Goal: Task Accomplishment & Management: Manage account settings

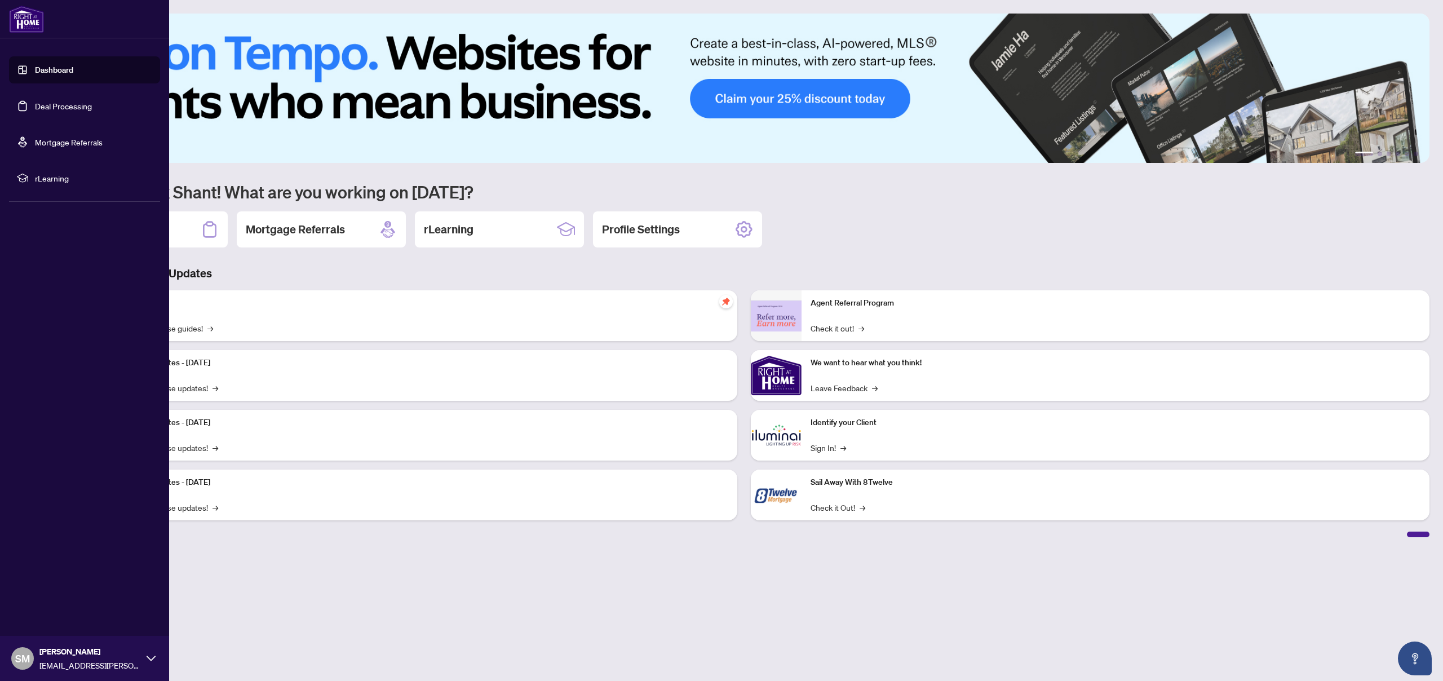
drag, startPoint x: 17, startPoint y: 105, endPoint x: 29, endPoint y: 103, distance: 12.7
click at [35, 105] on link "Deal Processing" at bounding box center [63, 106] width 57 height 10
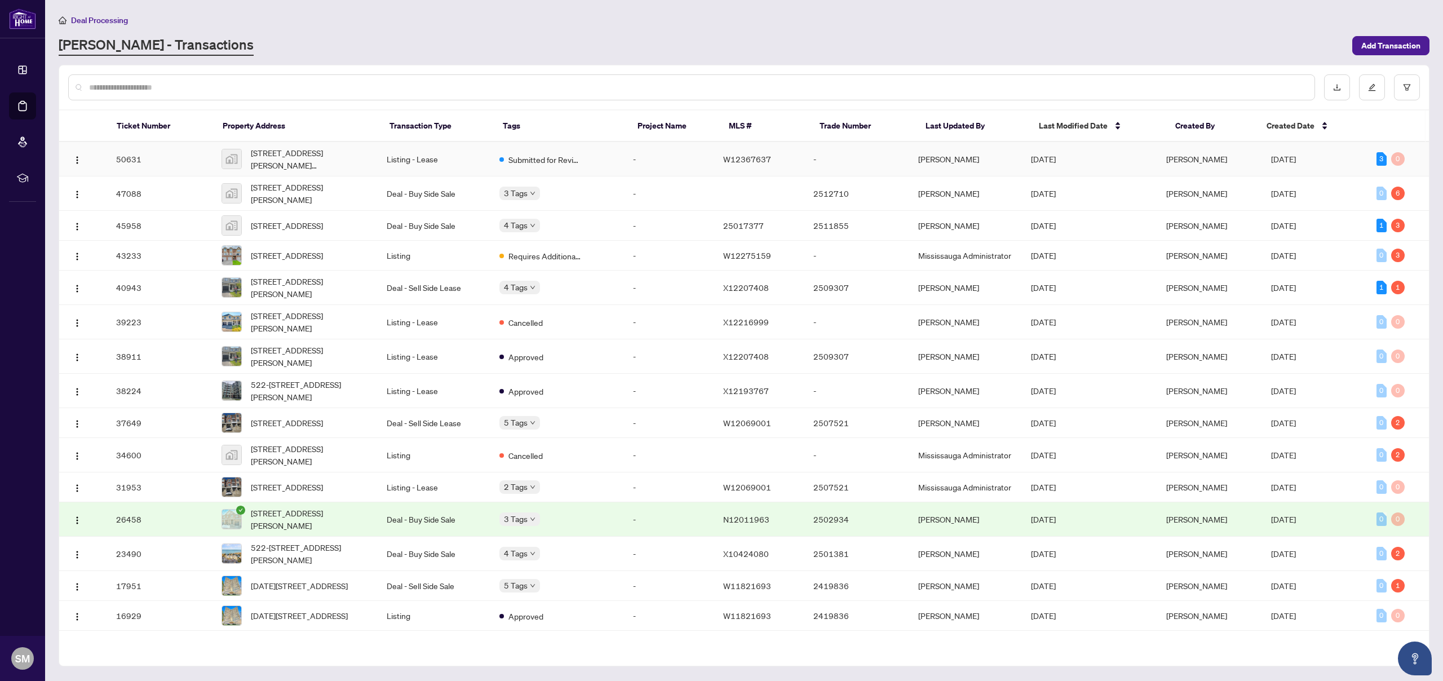
click at [378, 152] on td "[STREET_ADDRESS][PERSON_NAME][PERSON_NAME]" at bounding box center [294, 159] width 165 height 34
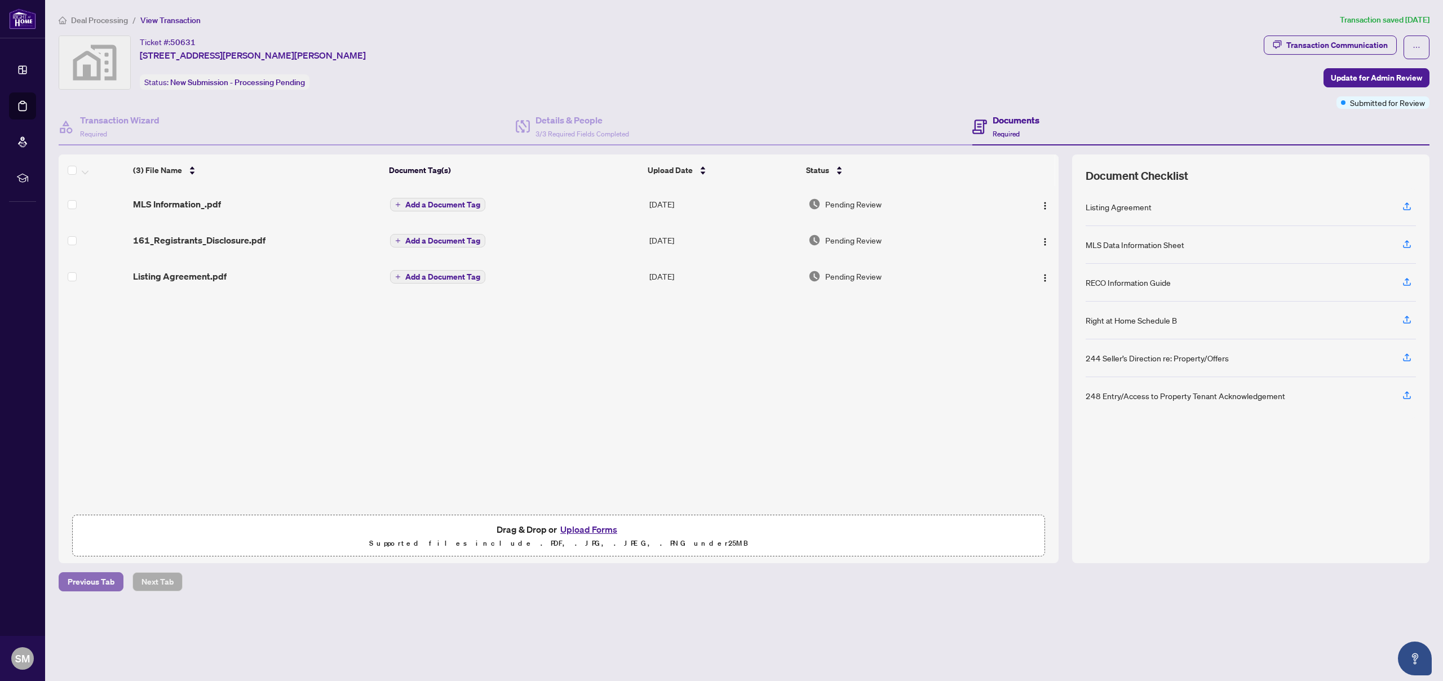
click at [89, 578] on span "Previous Tab" at bounding box center [91, 582] width 47 height 18
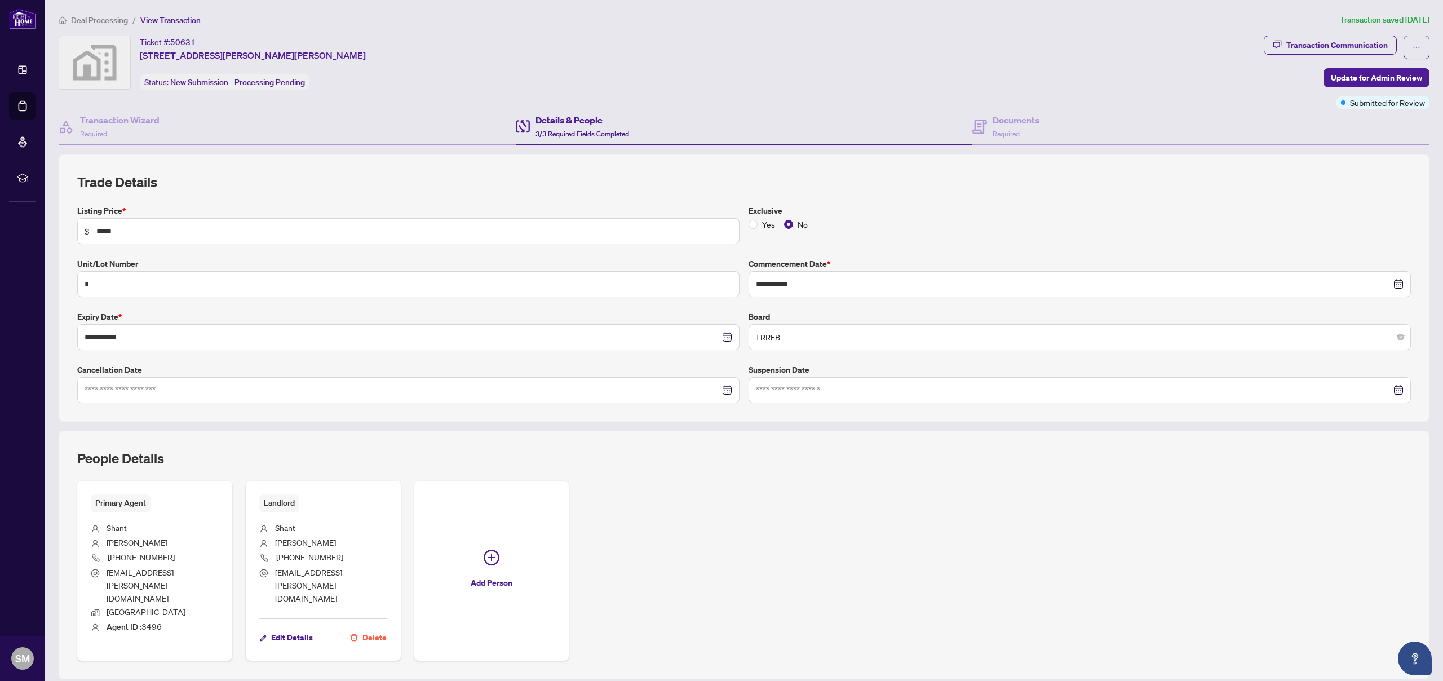
drag, startPoint x: 110, startPoint y: 678, endPoint x: 118, endPoint y: 673, distance: 9.9
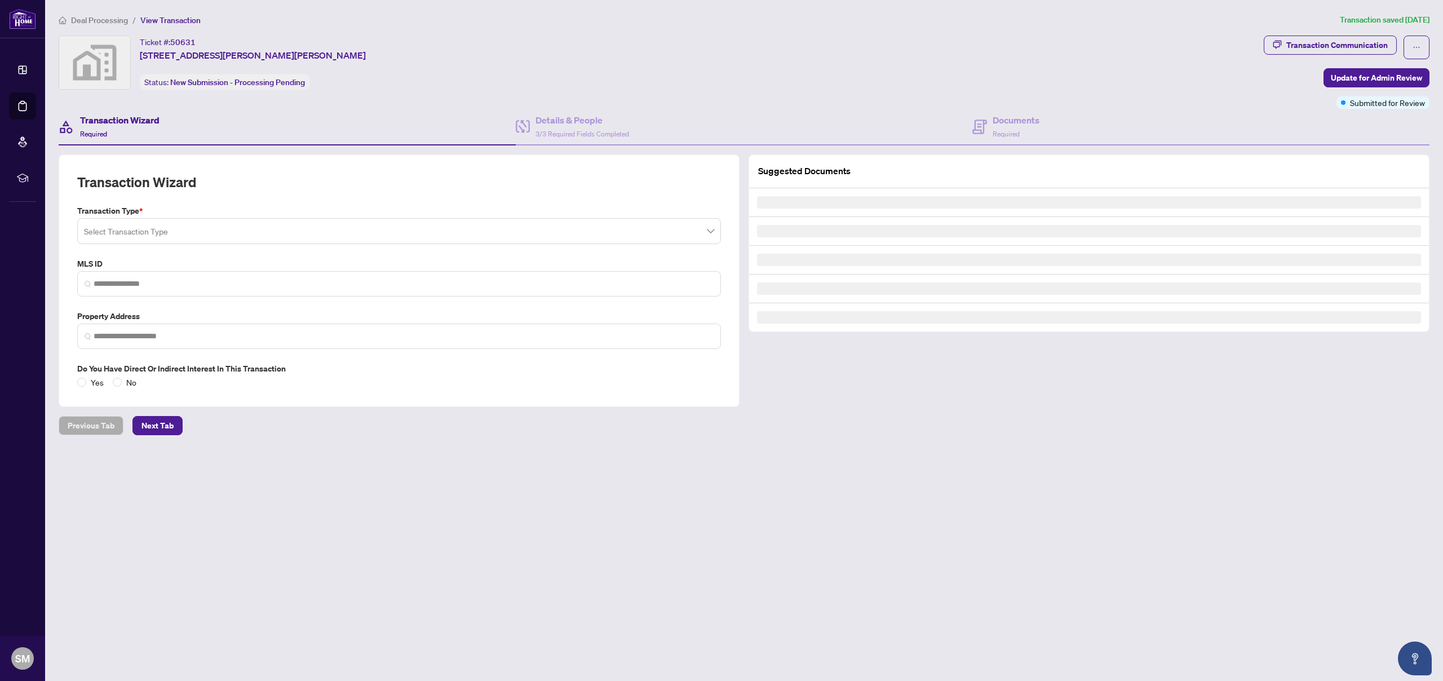
type input "*********"
type input "**********"
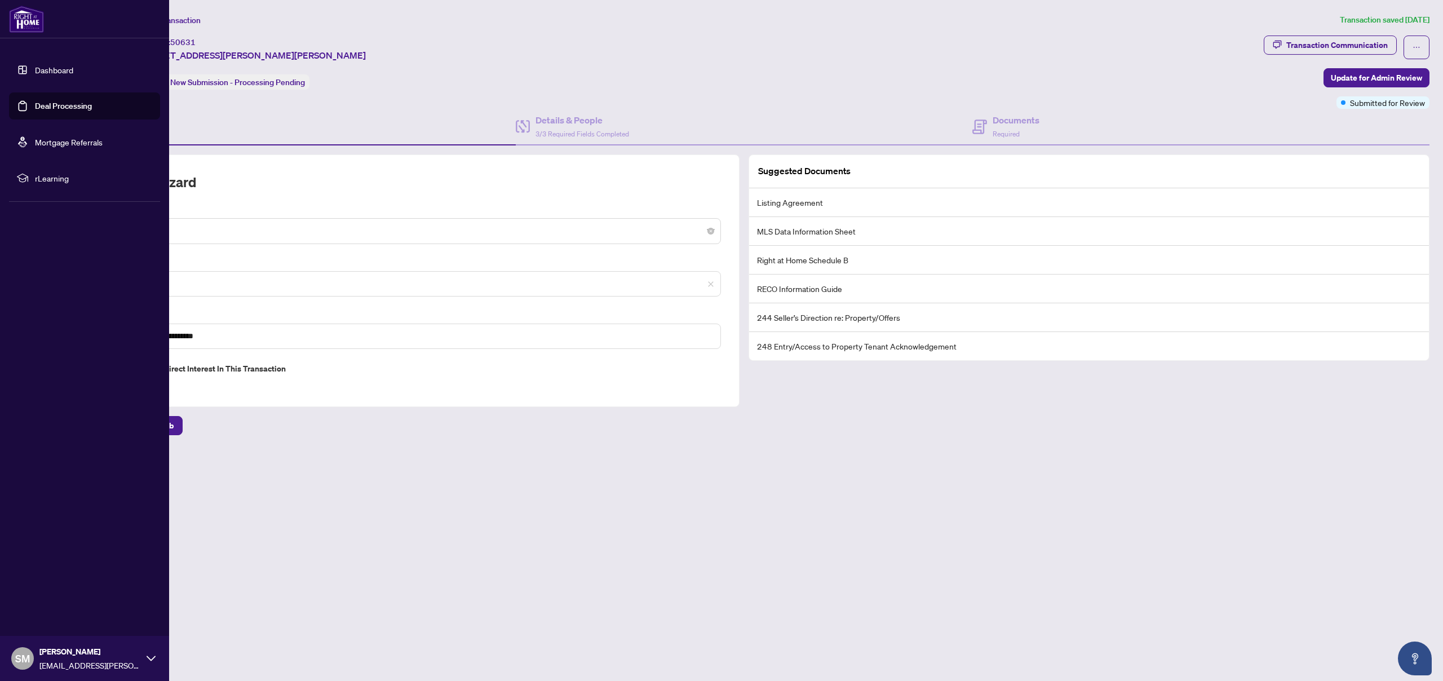
click at [38, 103] on link "Deal Processing" at bounding box center [63, 106] width 57 height 10
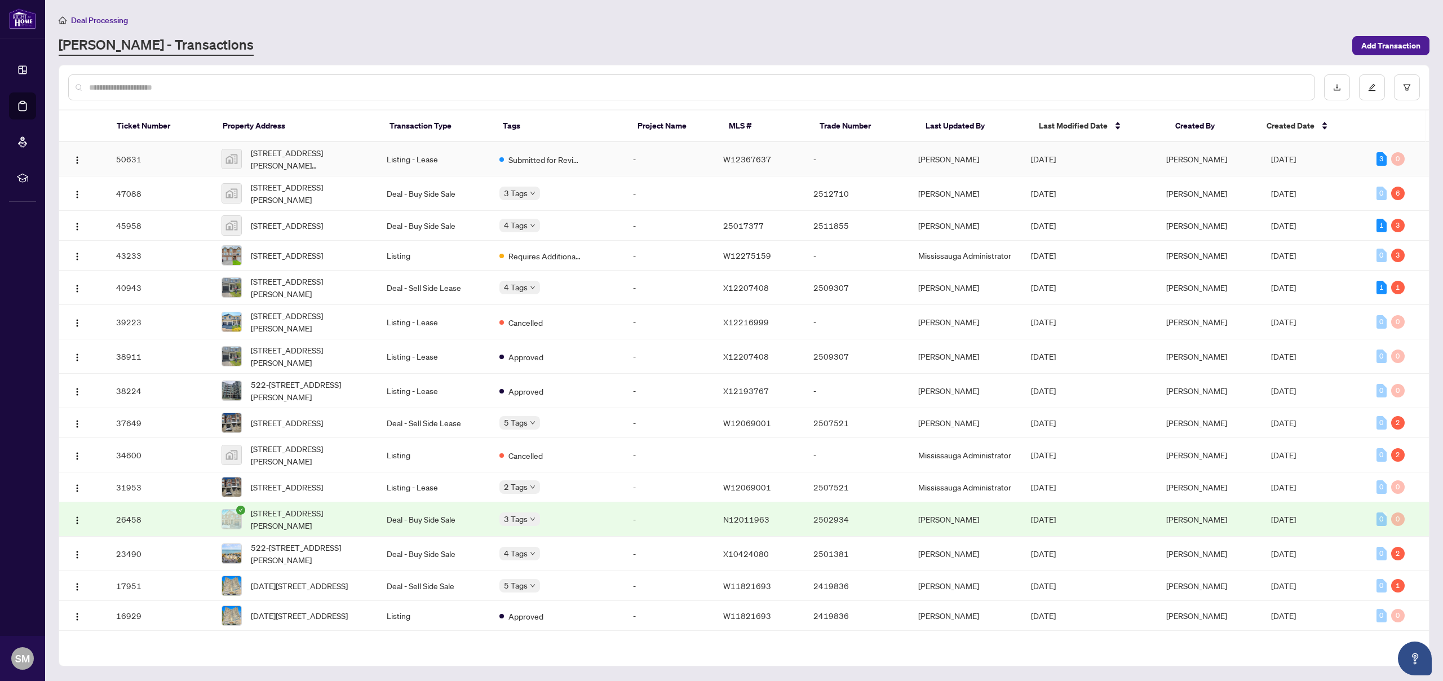
click at [382, 151] on td "Listing - Lease" at bounding box center [434, 159] width 113 height 34
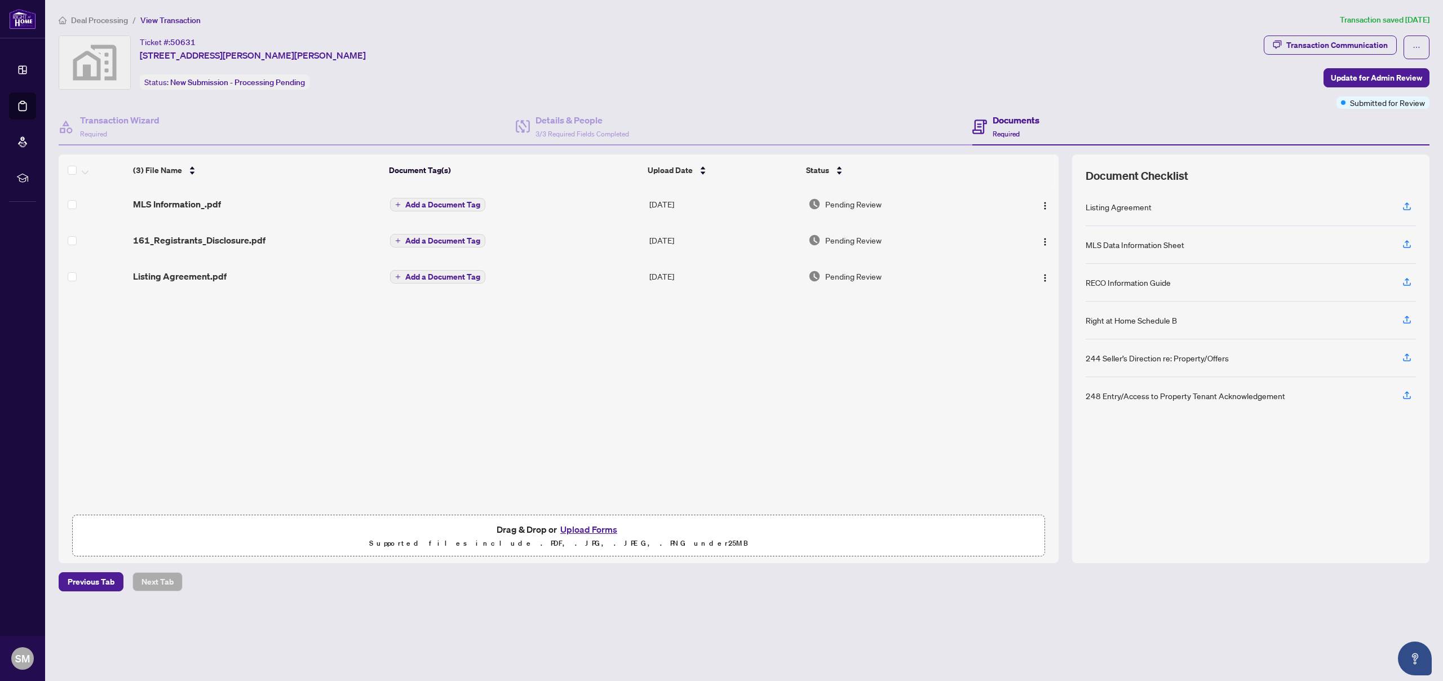
click at [601, 529] on button "Upload Forms" at bounding box center [589, 529] width 64 height 15
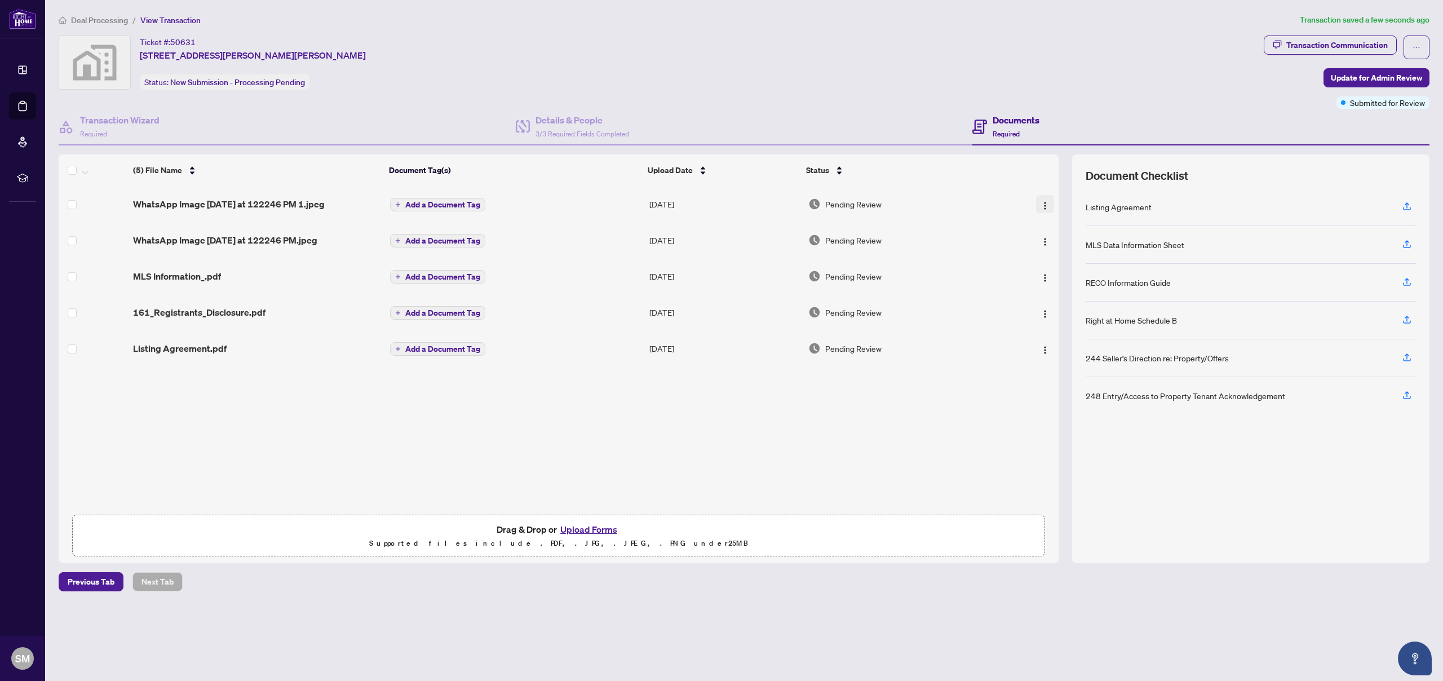
click at [1041, 201] on img "button" at bounding box center [1044, 205] width 9 height 9
click at [1076, 311] on span "Rename" at bounding box center [1096, 315] width 108 height 12
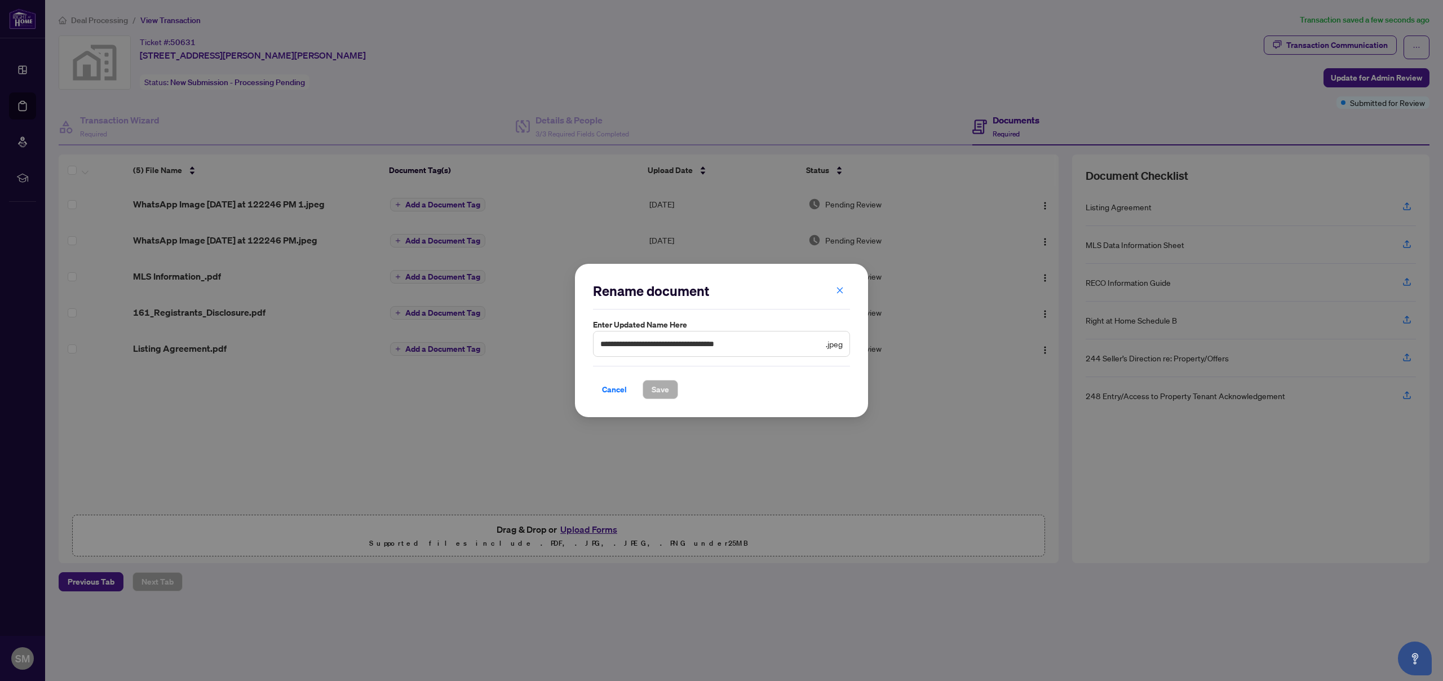
drag, startPoint x: 622, startPoint y: 394, endPoint x: 559, endPoint y: 369, distance: 68.6
click at [623, 393] on span "Cancel" at bounding box center [614, 389] width 25 height 18
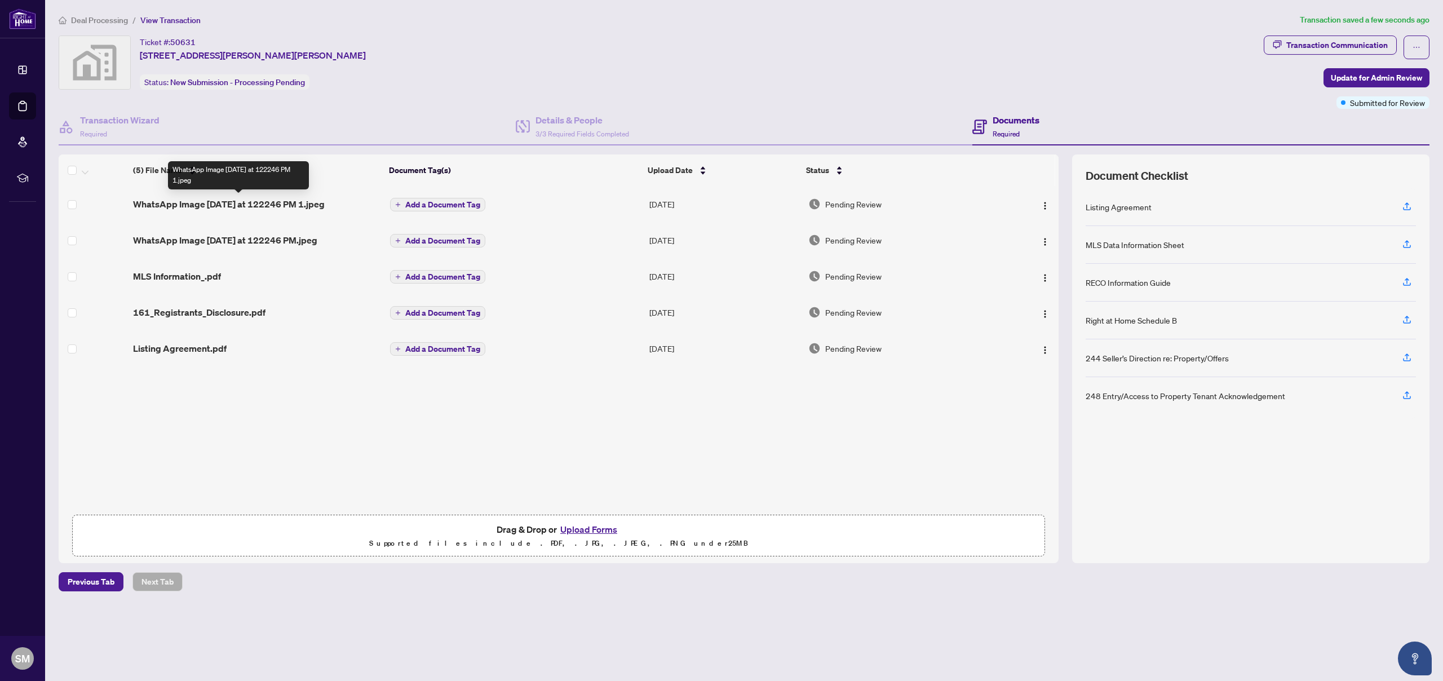
click at [214, 201] on span "WhatsApp Image [DATE] at 122246 PM 1.jpeg" at bounding box center [229, 204] width 192 height 14
click at [1043, 203] on img "button" at bounding box center [1044, 205] width 9 height 9
drag, startPoint x: 909, startPoint y: 451, endPoint x: 937, endPoint y: 409, distance: 50.3
click at [909, 450] on div "WhatsApp Image [DATE] at 122246 PM 1.jpeg Add a Document Tag [DATE] Pending Rev…" at bounding box center [559, 347] width 1000 height 323
click at [1044, 201] on img "button" at bounding box center [1044, 205] width 9 height 9
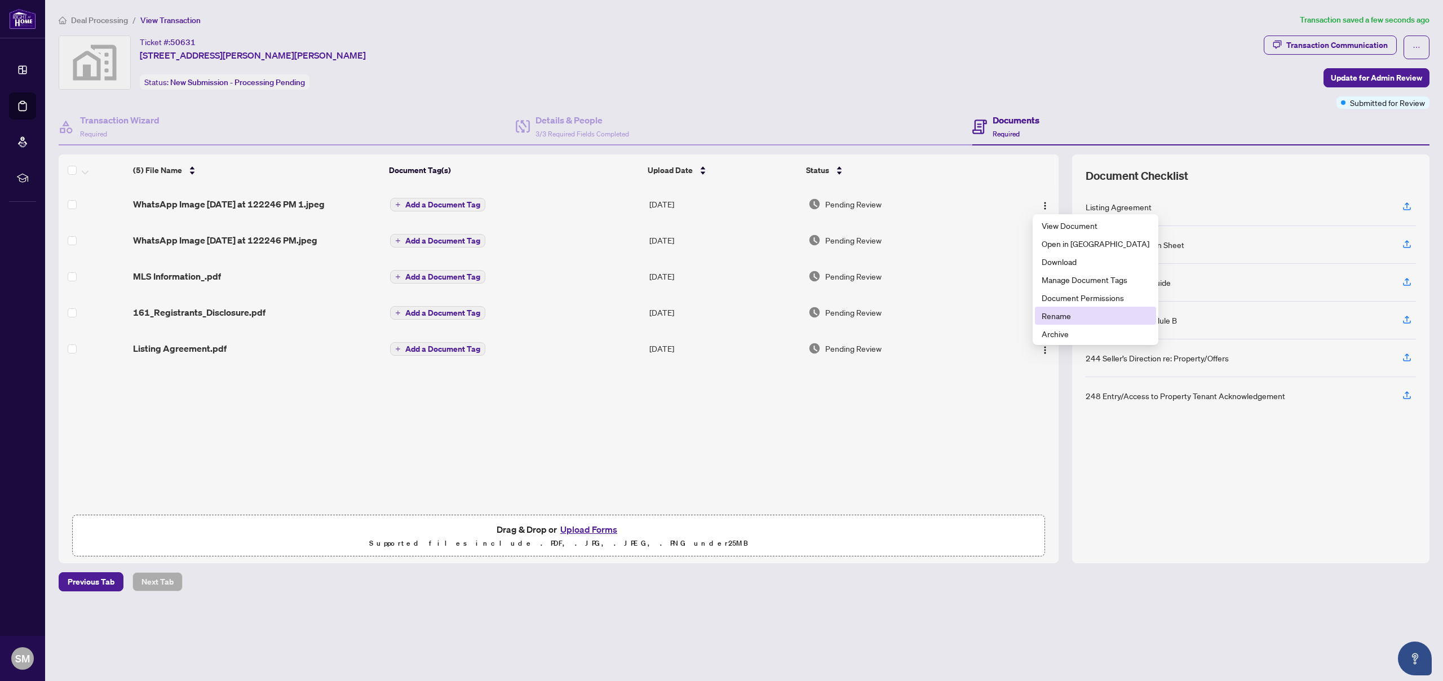
click at [1051, 320] on span "Rename" at bounding box center [1096, 315] width 108 height 12
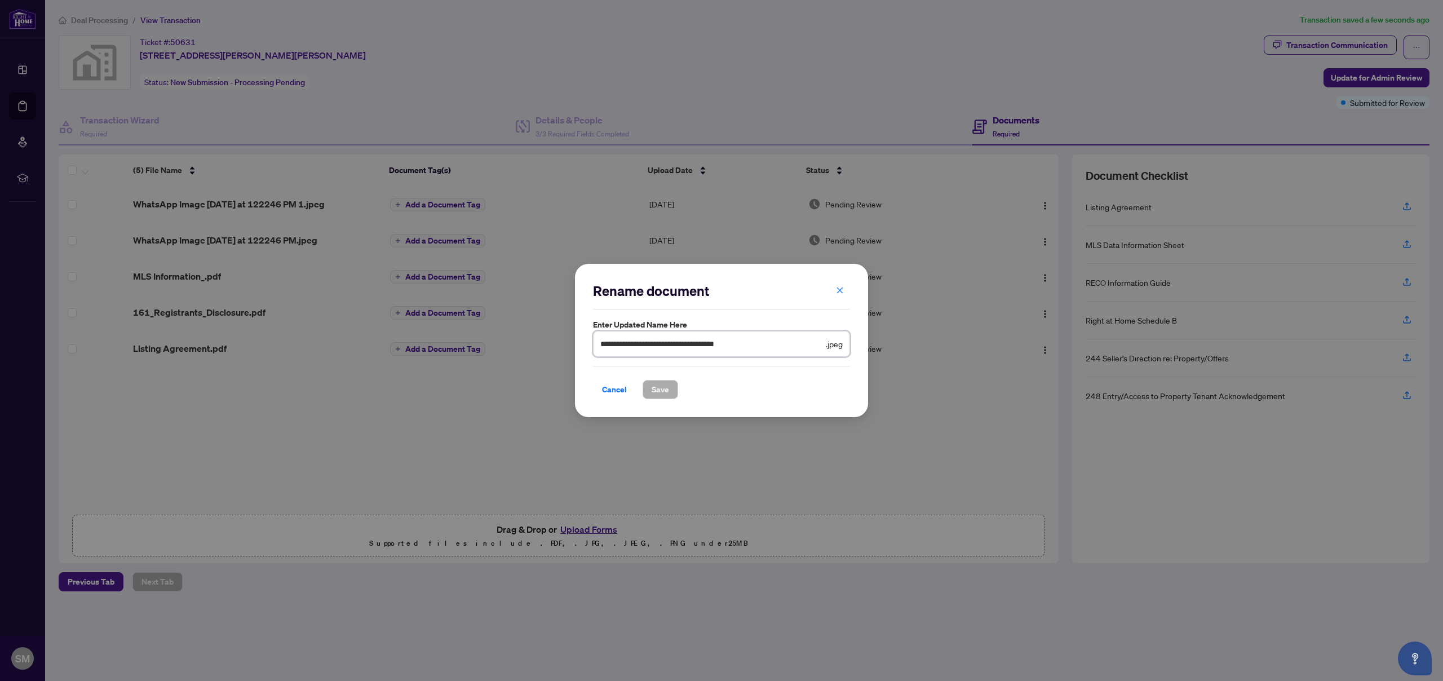
drag, startPoint x: 776, startPoint y: 340, endPoint x: 568, endPoint y: 329, distance: 208.3
click at [568, 329] on div "**********" at bounding box center [721, 340] width 1443 height 681
paste input "text"
type input "**********"
click at [666, 393] on span "Save" at bounding box center [660, 389] width 17 height 18
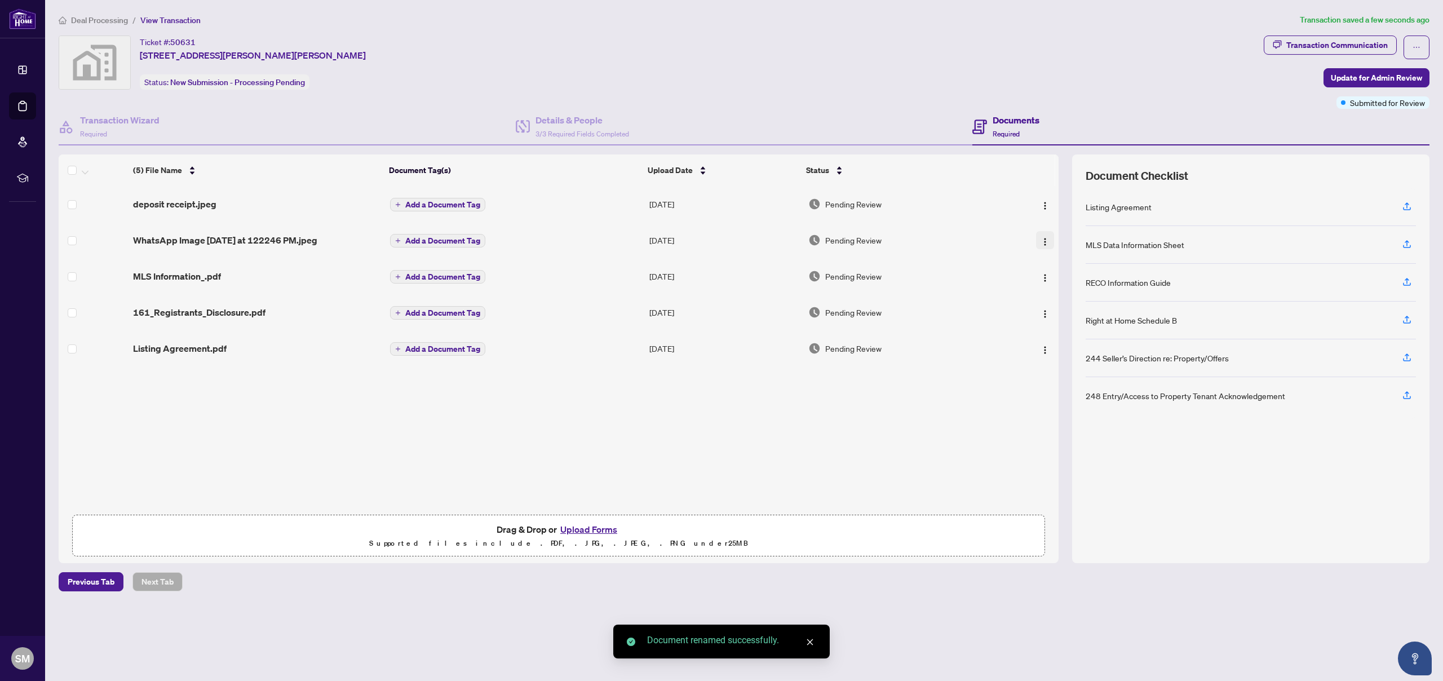
click at [1046, 238] on button "button" at bounding box center [1045, 240] width 18 height 18
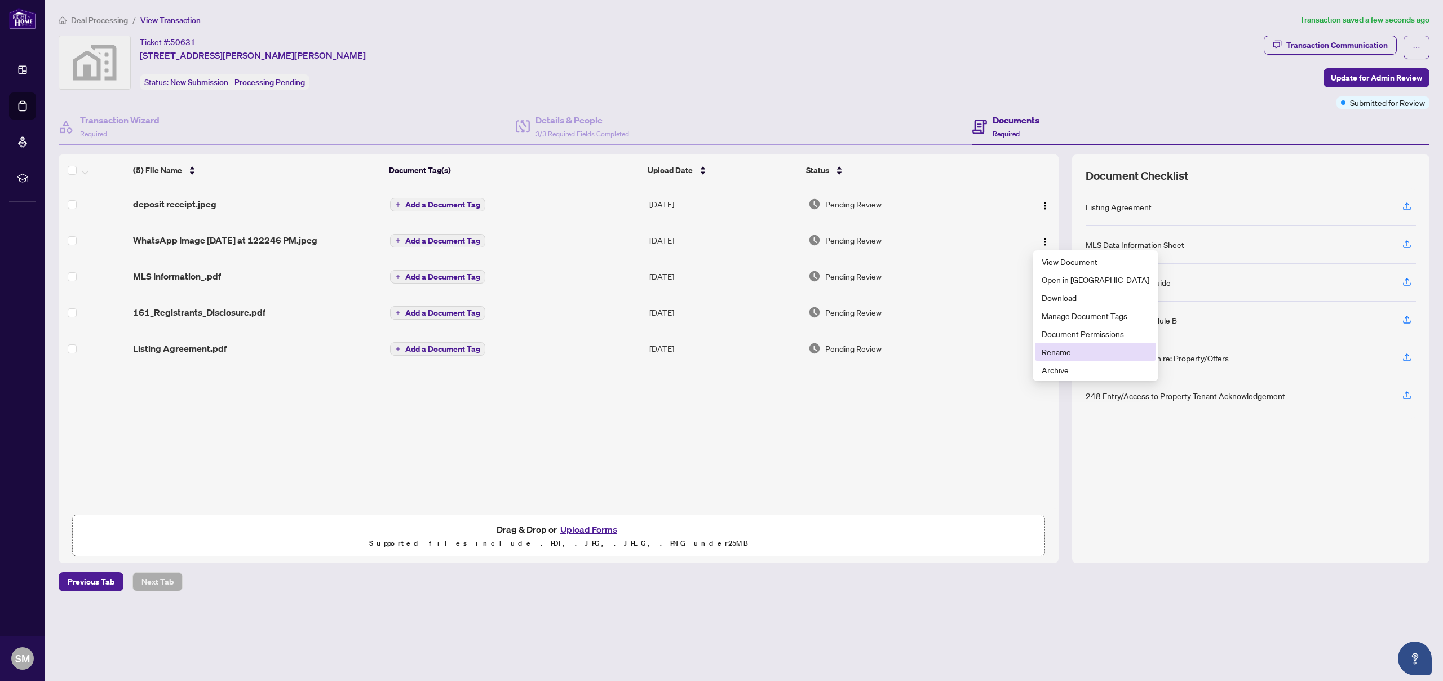
click at [1082, 346] on span "Rename" at bounding box center [1096, 352] width 108 height 12
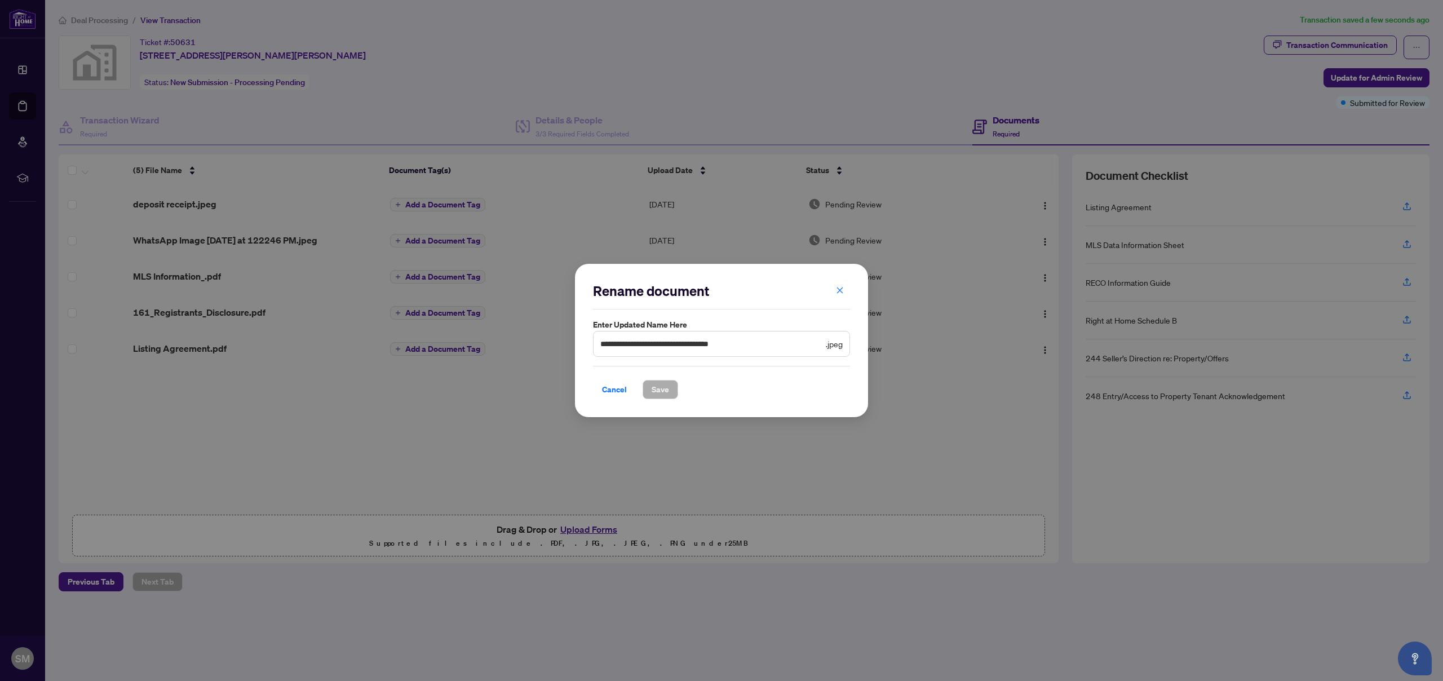
click at [723, 333] on span "**********" at bounding box center [721, 344] width 257 height 26
drag, startPoint x: 769, startPoint y: 347, endPoint x: 264, endPoint y: 256, distance: 513.8
click at [265, 256] on div "**********" at bounding box center [721, 340] width 1443 height 681
paste input "text"
type input "**********"
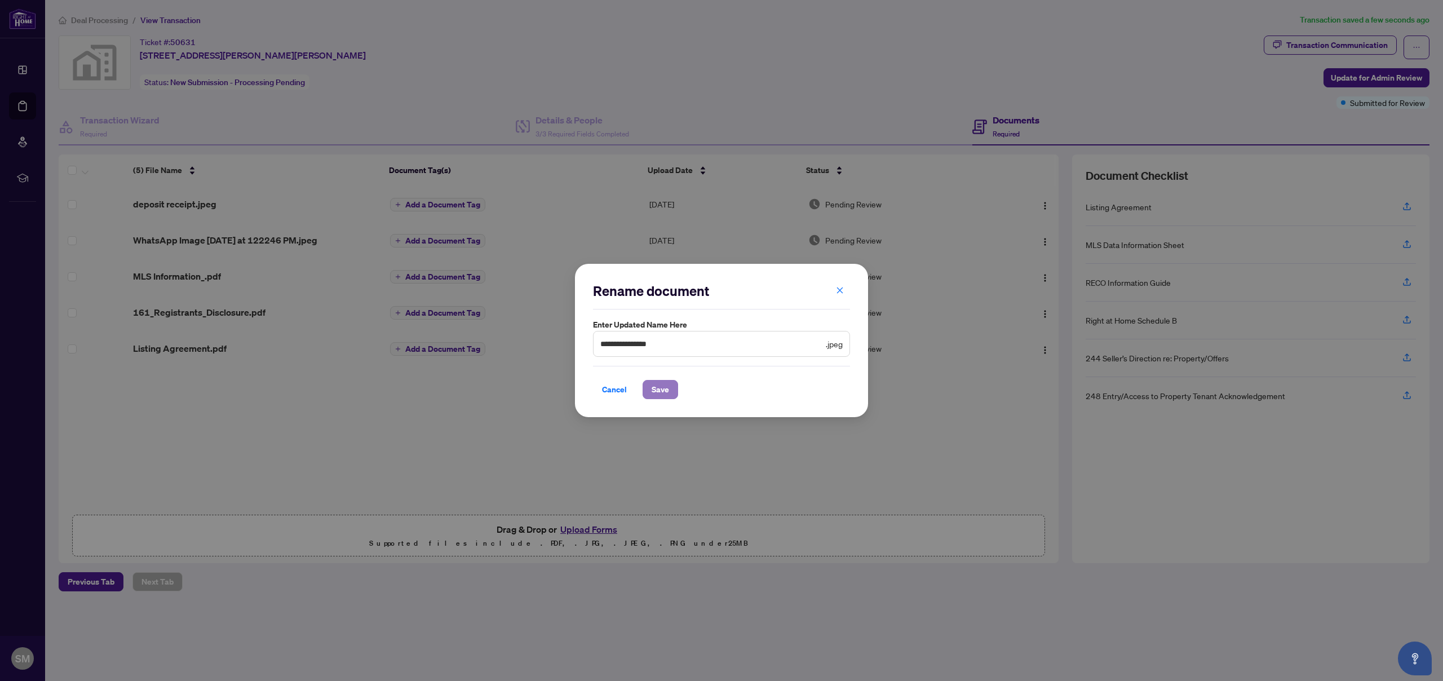
click at [657, 385] on span "Save" at bounding box center [660, 389] width 17 height 18
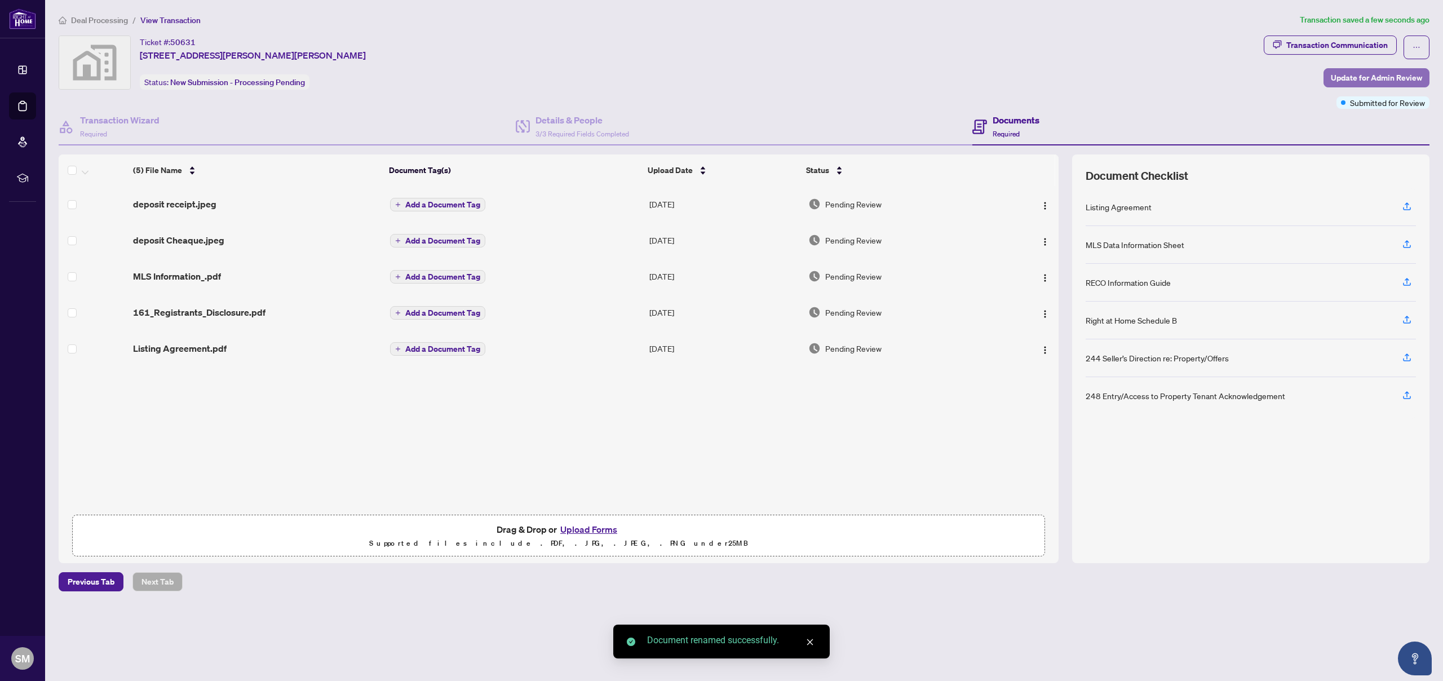
click at [1380, 80] on span "Update for Admin Review" at bounding box center [1376, 78] width 91 height 18
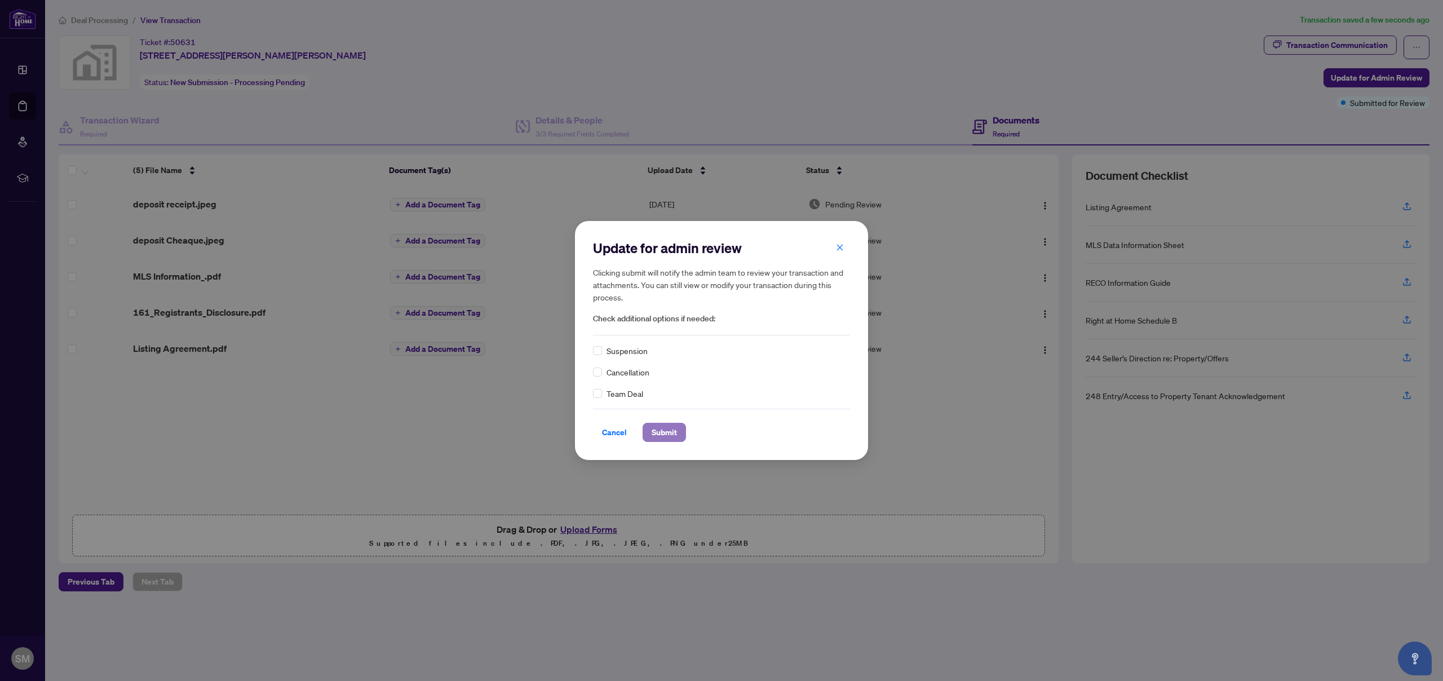
click at [662, 436] on span "Submit" at bounding box center [664, 432] width 25 height 18
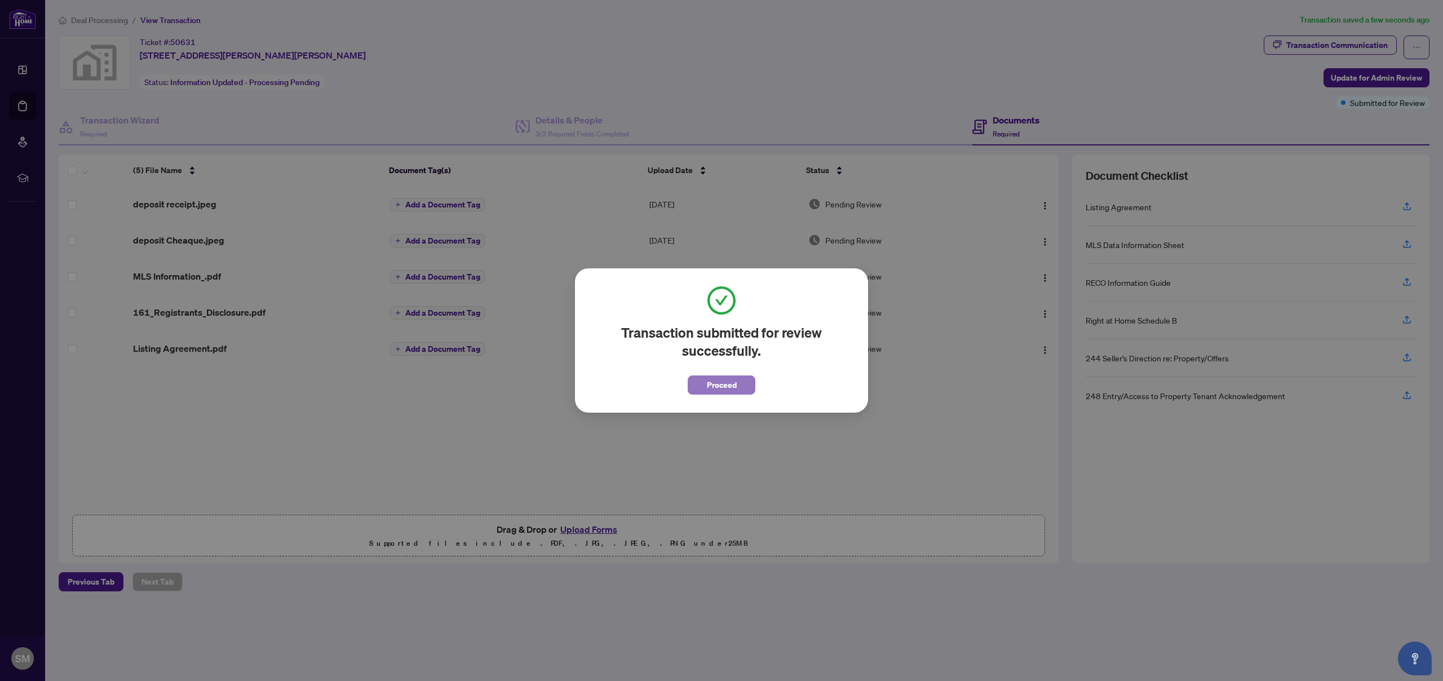
click at [717, 384] on span "Proceed" at bounding box center [722, 385] width 30 height 18
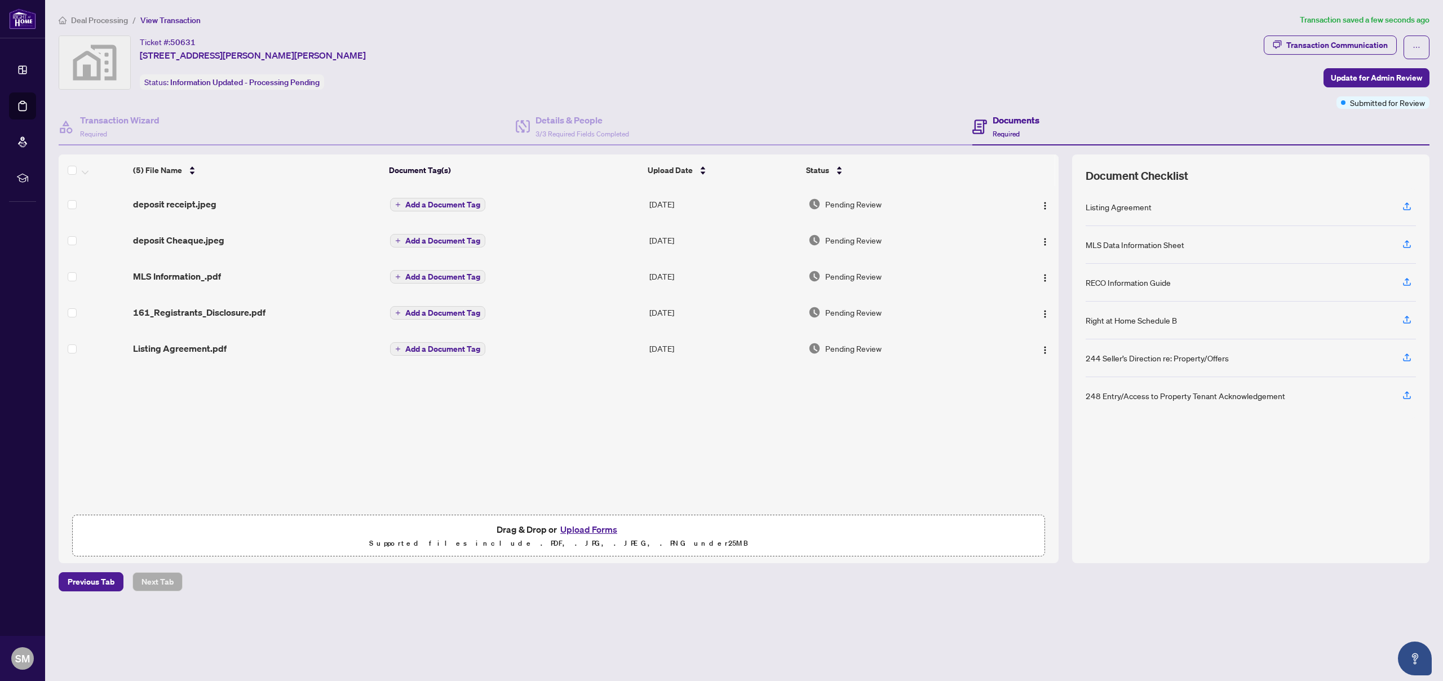
click at [242, 318] on td "161_Registrants_Disclosure.pdf" at bounding box center [257, 312] width 257 height 36
